Goal: Find specific page/section: Find specific page/section

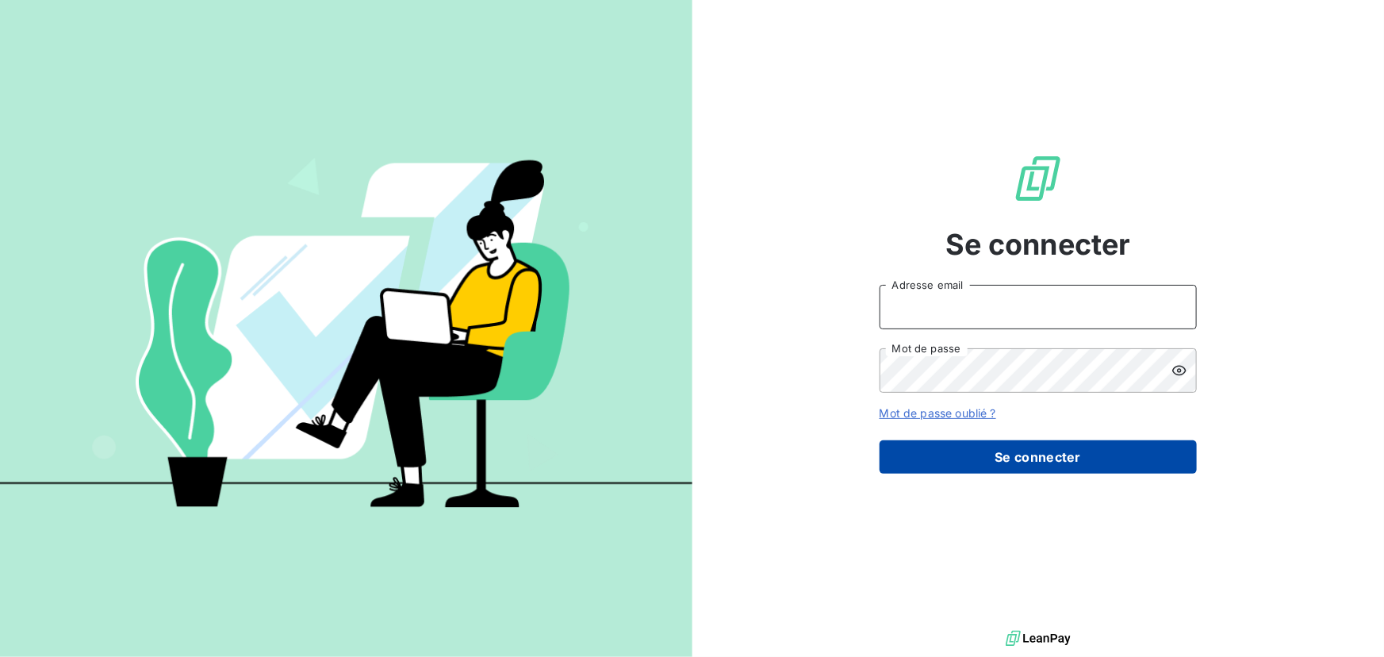
type input "christopherrousseau@groupebsl.com"
click at [1060, 449] on button "Se connecter" at bounding box center [1038, 456] width 317 height 33
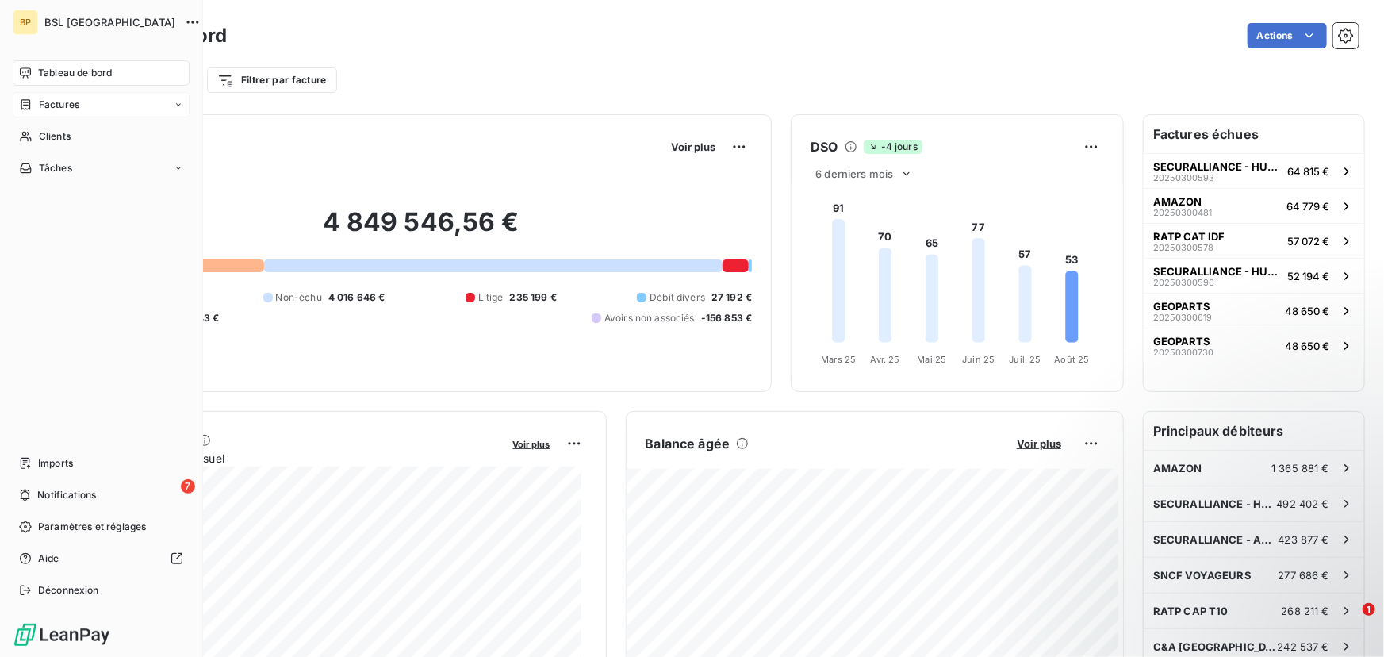
click at [90, 96] on div "Factures" at bounding box center [101, 104] width 177 height 25
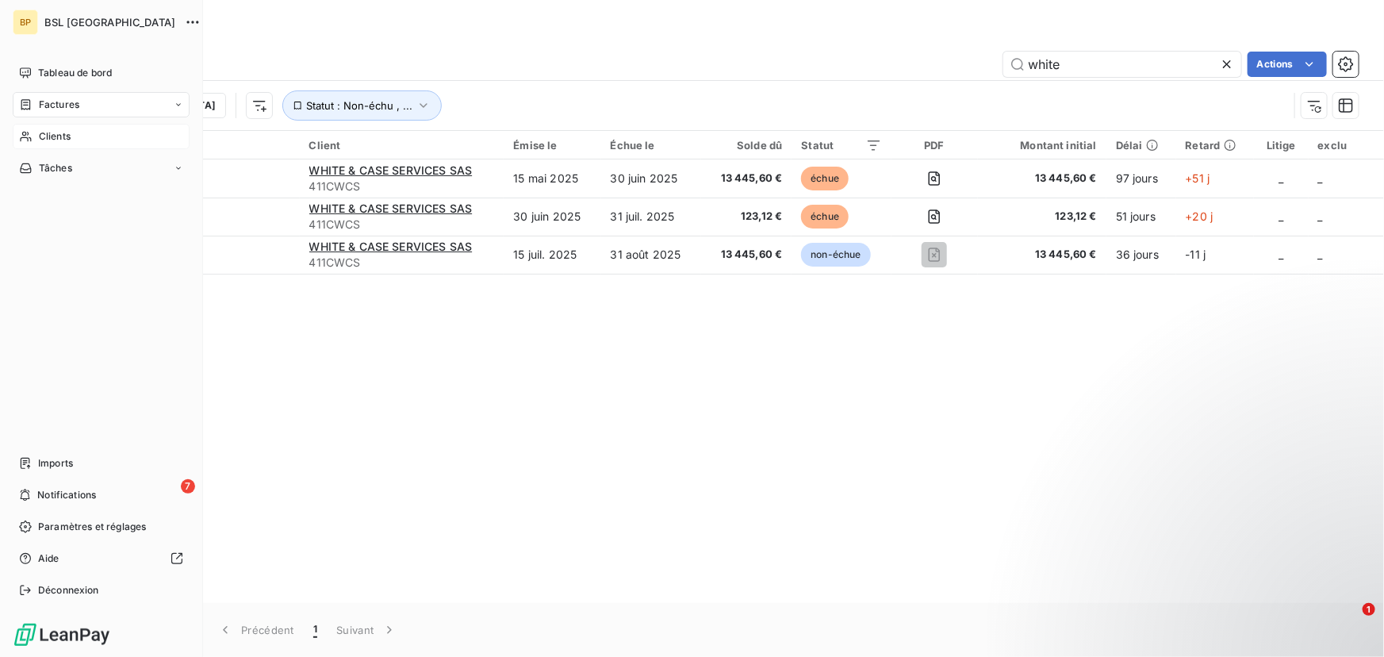
type input "white"
click at [57, 136] on span "Clients" at bounding box center [55, 136] width 32 height 14
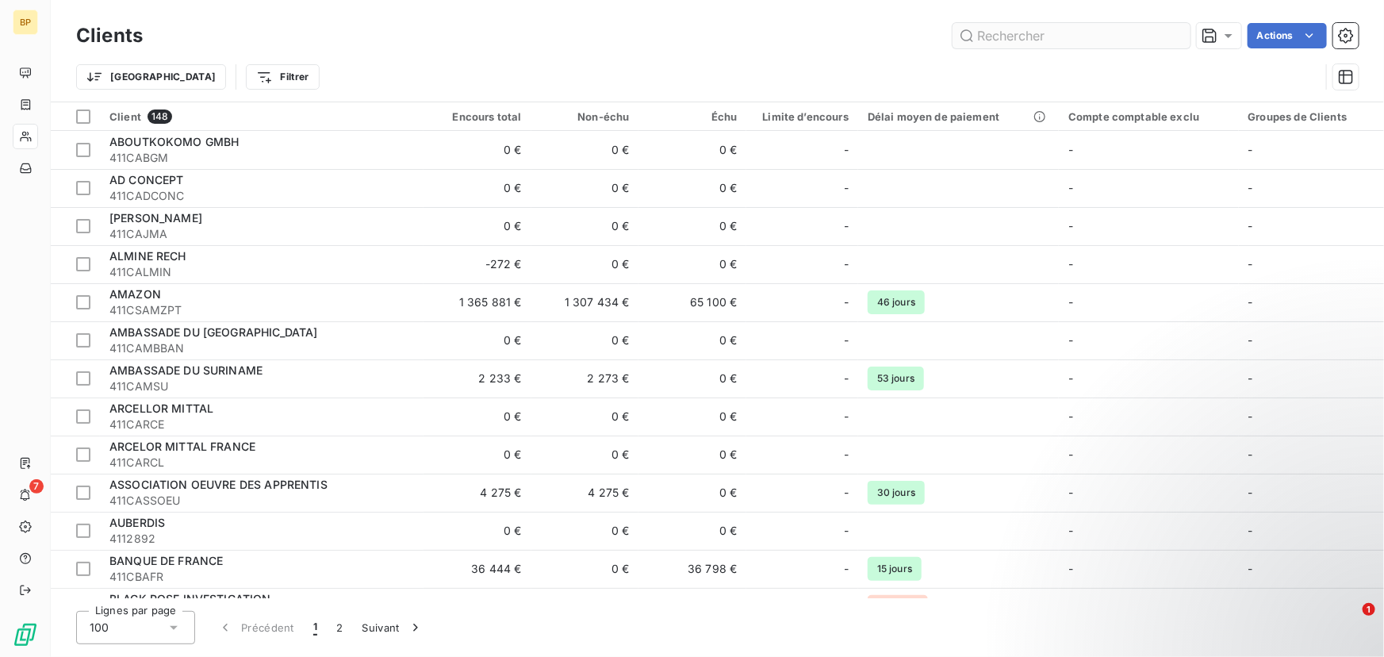
click at [1021, 36] on input "text" at bounding box center [1071, 35] width 238 height 25
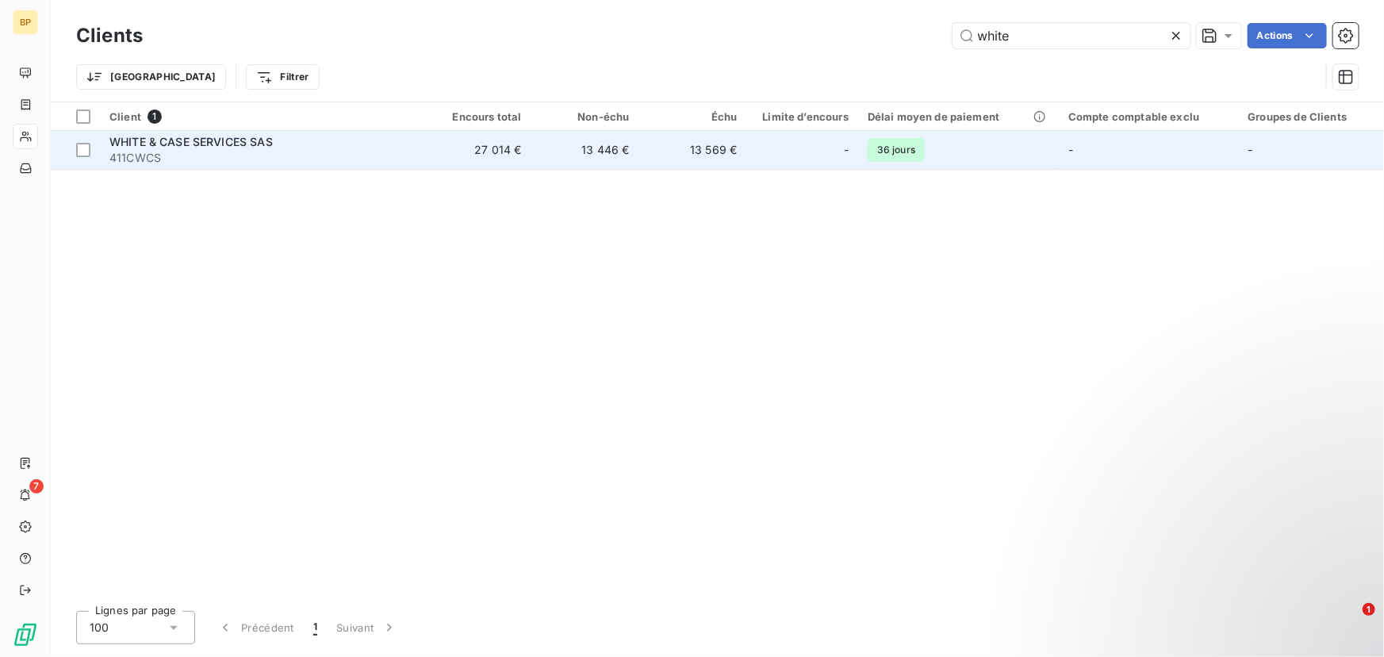
type input "white"
click at [193, 143] on span "WHITE & CASE SERVICES SAS" at bounding box center [190, 141] width 163 height 13
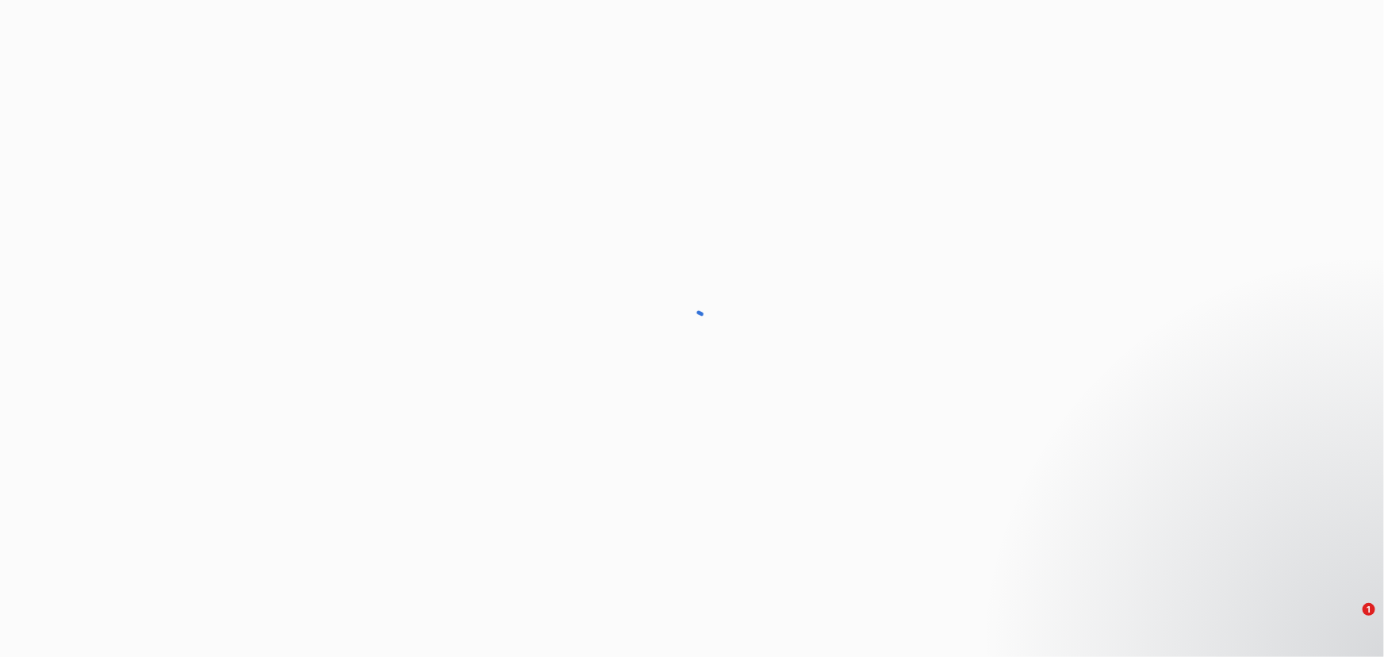
click at [193, 143] on div at bounding box center [692, 328] width 1384 height 657
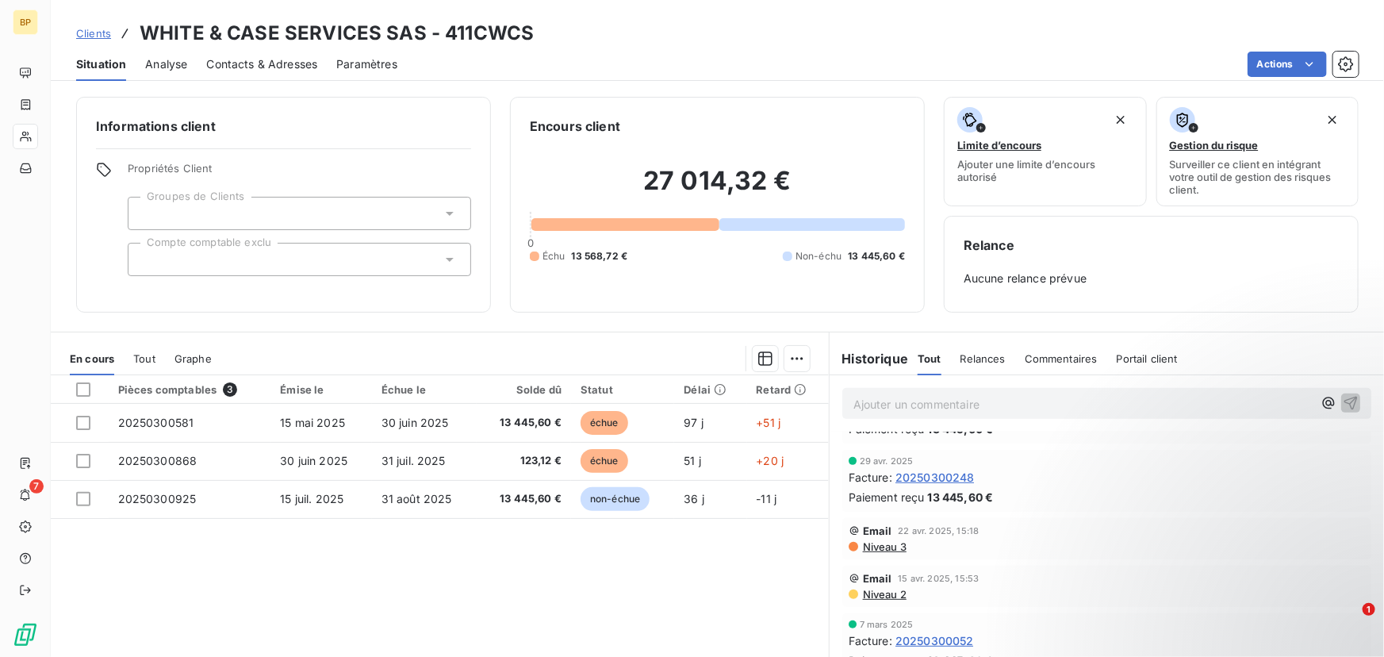
scroll to position [412, 0]
